Goal: Obtain resource: Download file/media

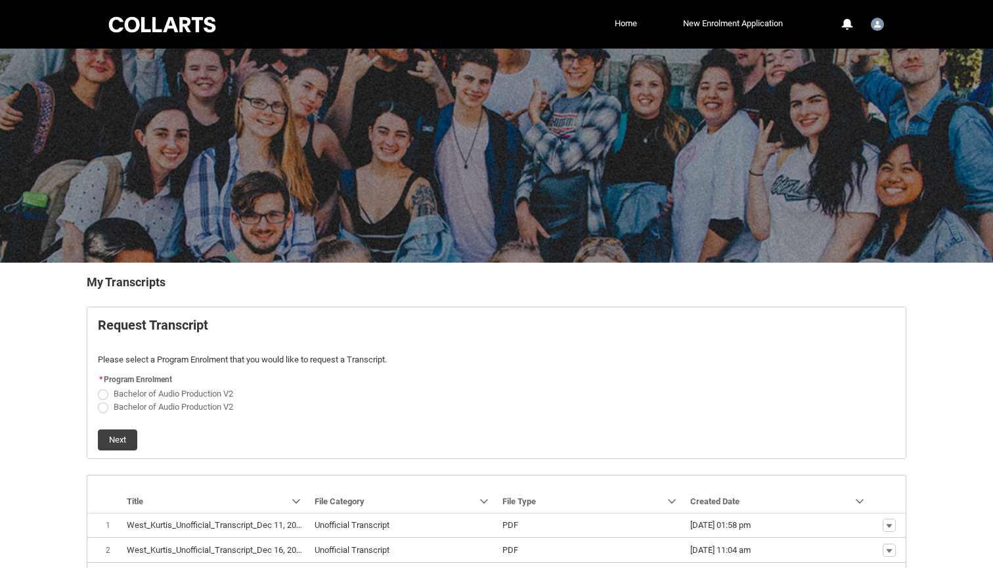
click at [588, 362] on p "Please select a Program Enrolment that you would like to request a Transcript." at bounding box center [496, 359] width 797 height 13
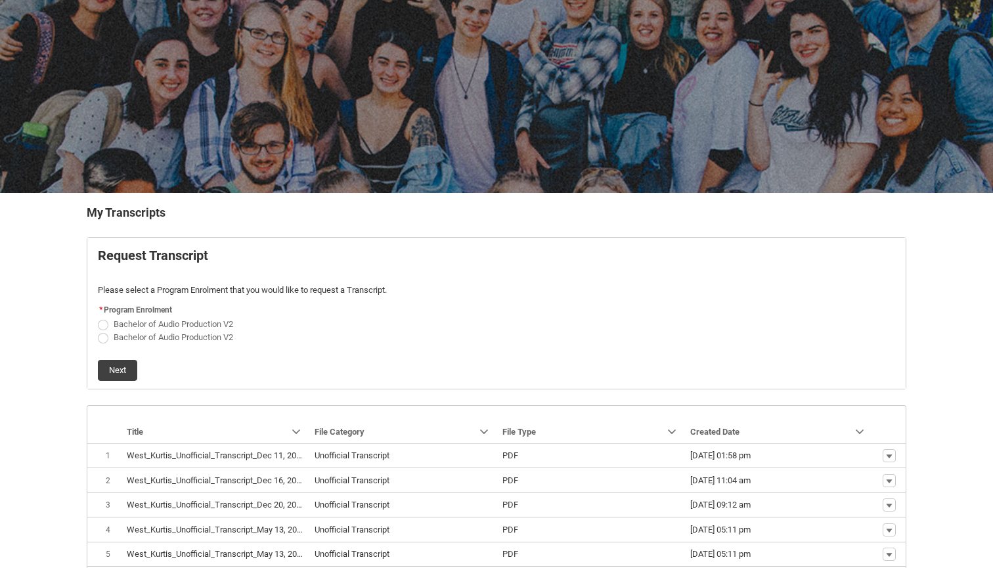
scroll to position [72, 0]
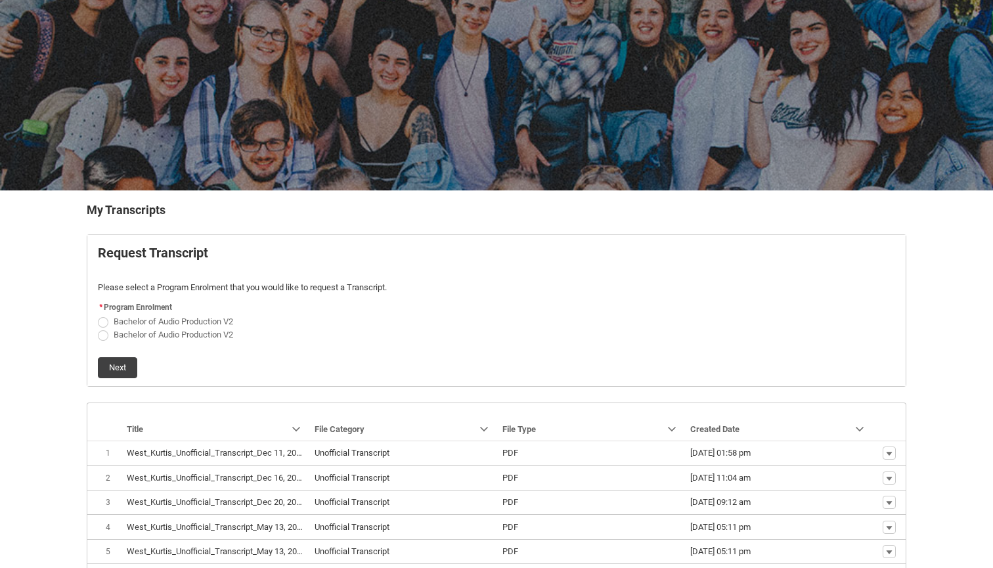
click at [102, 336] on span "Request_Student_Transcript flow" at bounding box center [103, 335] width 11 height 11
click at [98, 328] on input "Bachelor of Audio Production V2" at bounding box center [97, 327] width 1 height 1
radio input "true"
click at [125, 372] on button "Next" at bounding box center [117, 367] width 39 height 21
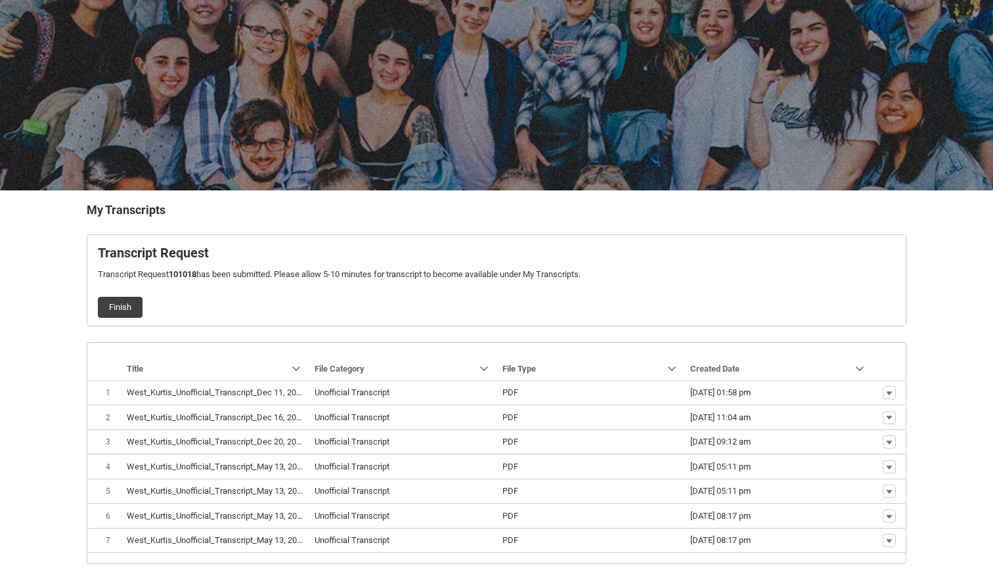
scroll to position [131, 0]
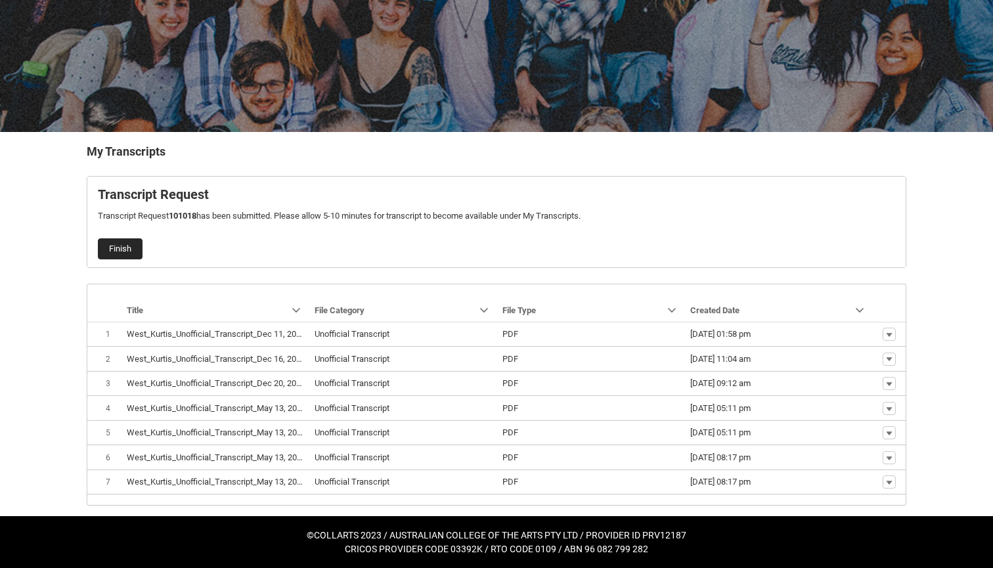
click at [128, 251] on button "Finish" at bounding box center [120, 248] width 45 height 21
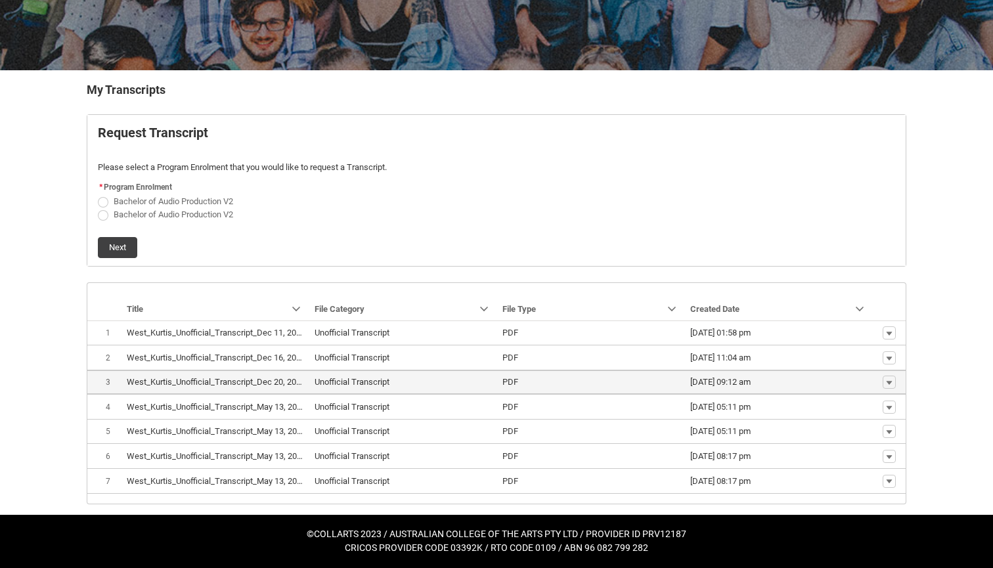
scroll to position [190, 0]
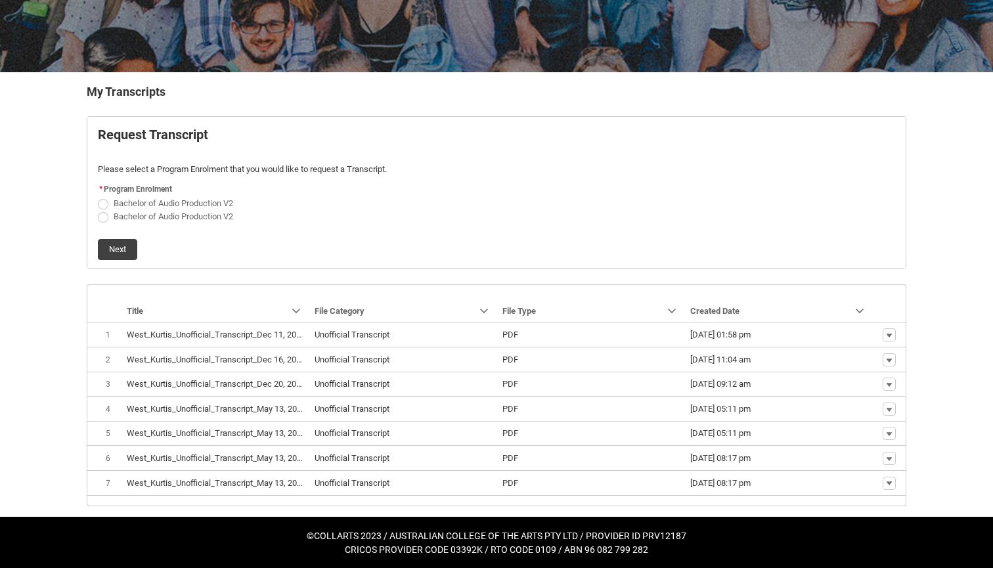
click at [884, 463] on link "Download" at bounding box center [864, 464] width 62 height 22
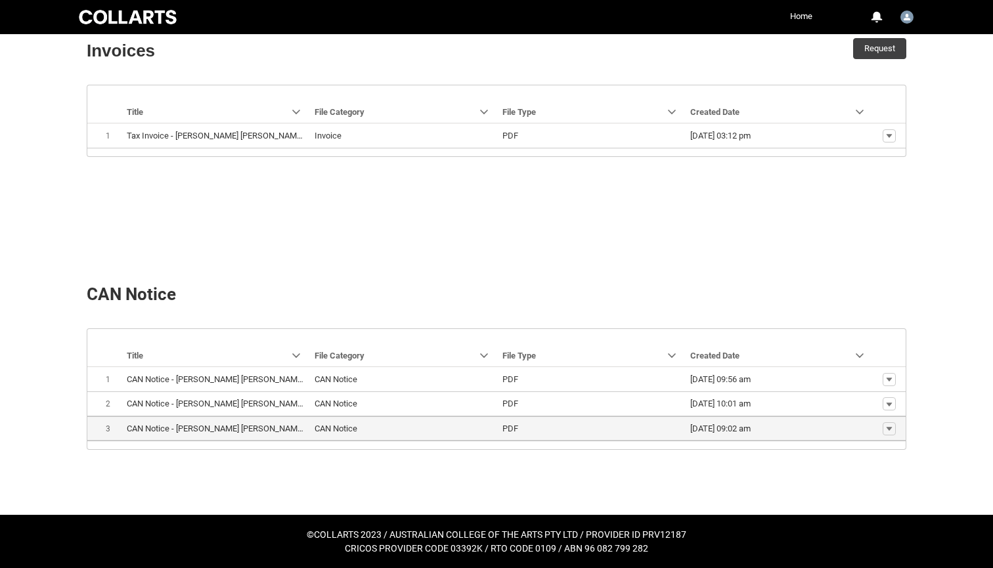
scroll to position [414, 0]
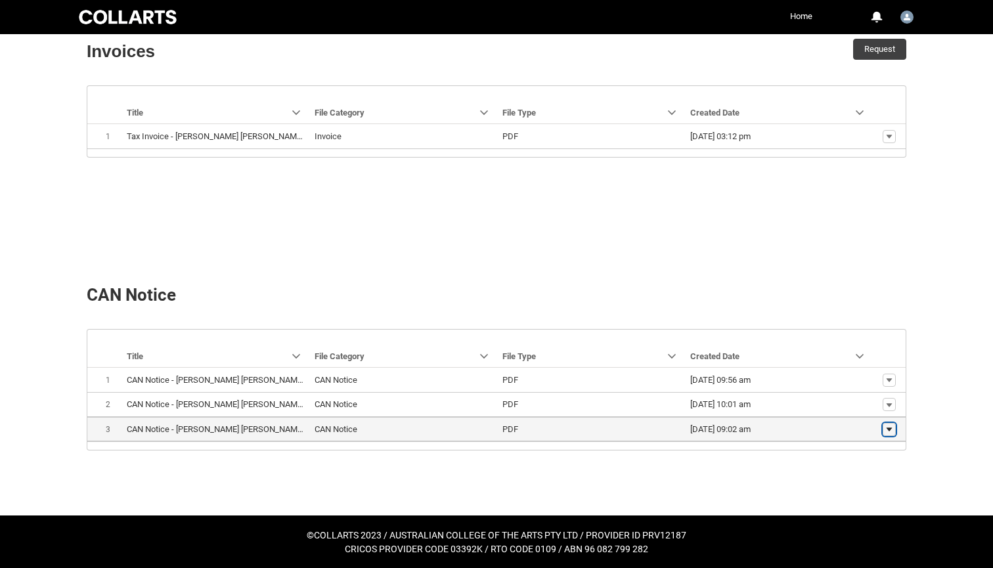
click at [890, 427] on lightning-primitive-icon "button" at bounding box center [889, 429] width 8 height 9
click at [853, 407] on span "Download" at bounding box center [859, 409] width 36 height 12
